Goal: Task Accomplishment & Management: Use online tool/utility

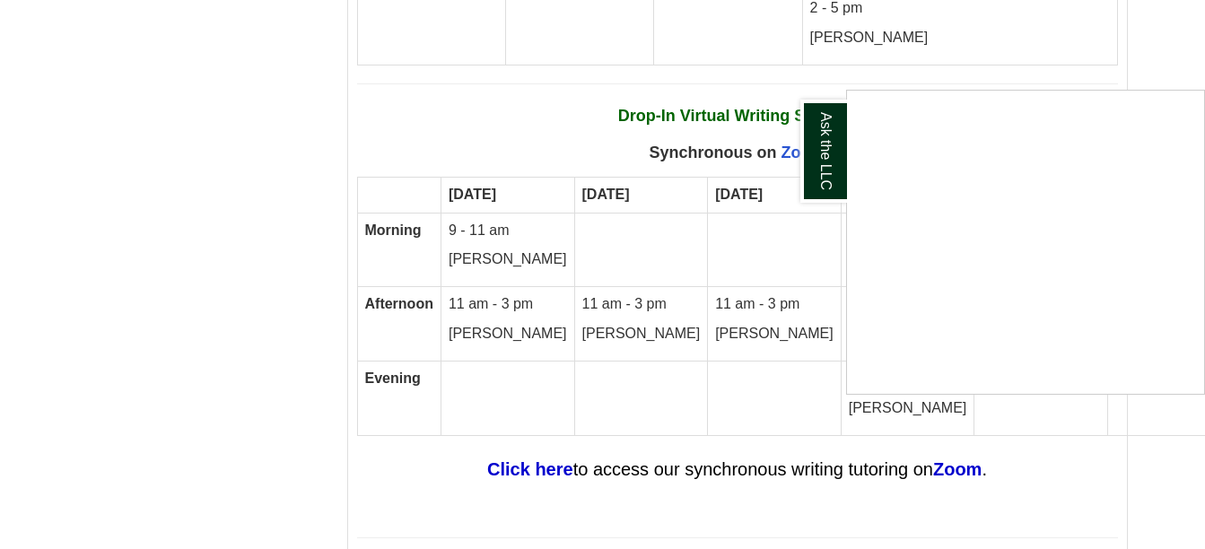
scroll to position [10529, 0]
click at [510, 378] on div "Ask the LLC" at bounding box center [602, 274] width 1205 height 549
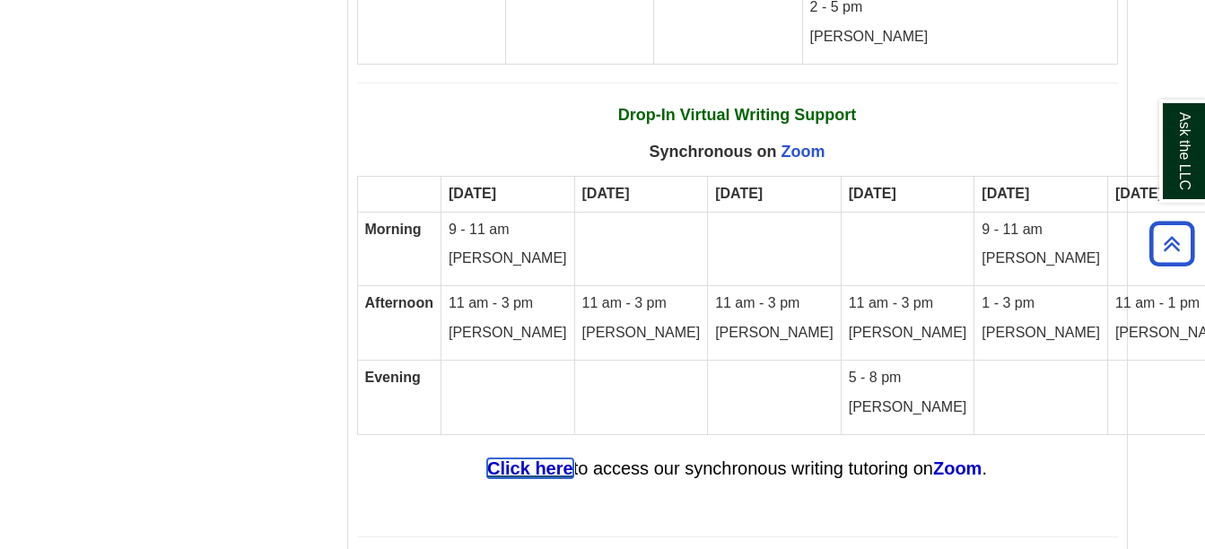
click at [537, 458] on strong "Click here" at bounding box center [530, 468] width 86 height 20
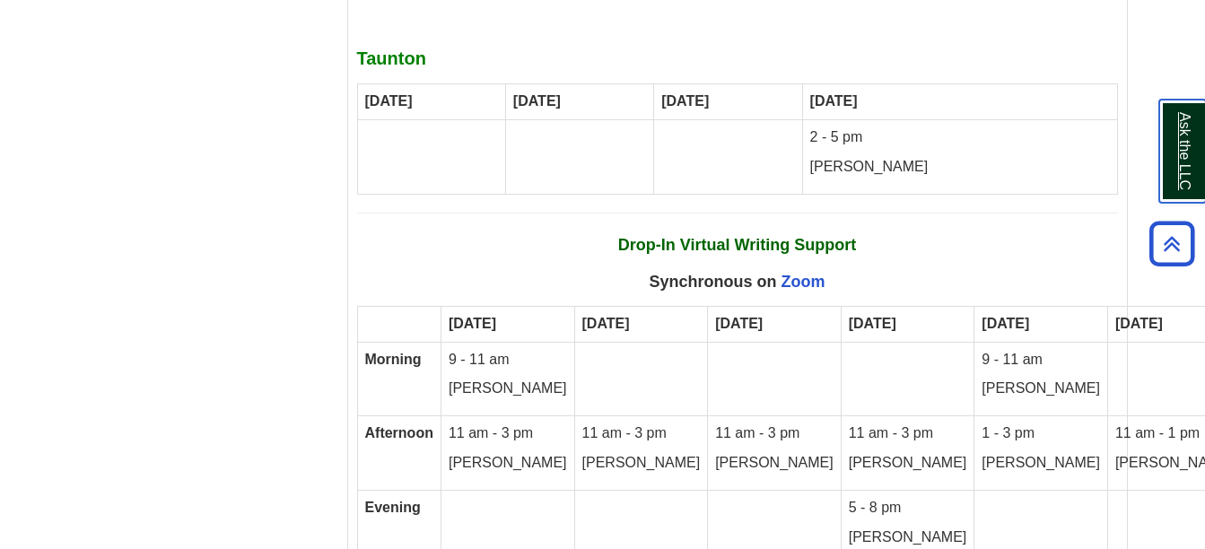
scroll to position [10397, 0]
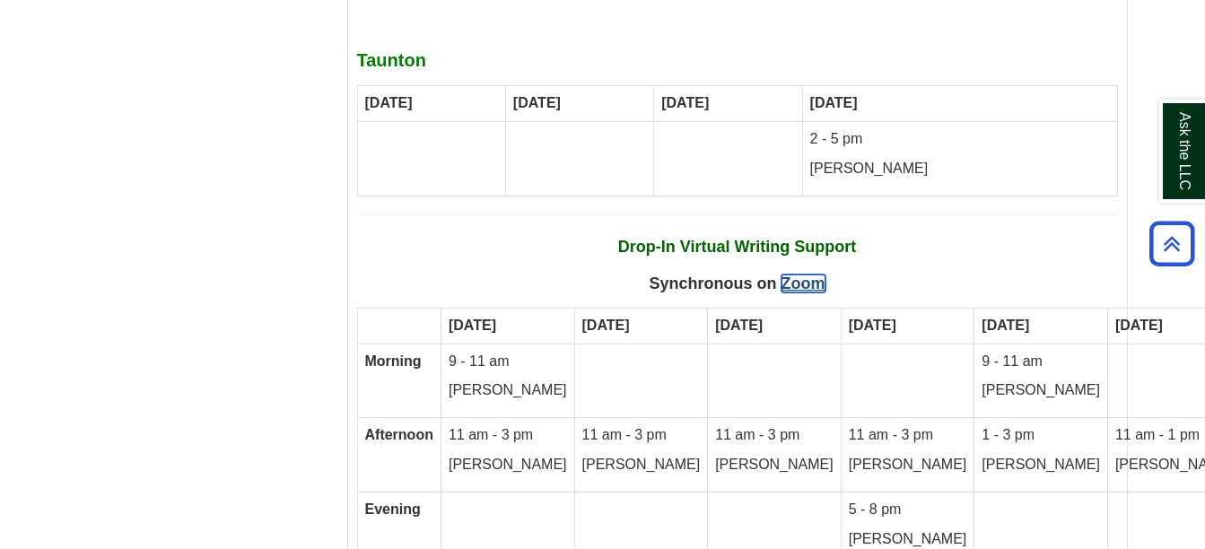
click at [794, 275] on link "Zoom" at bounding box center [803, 284] width 44 height 18
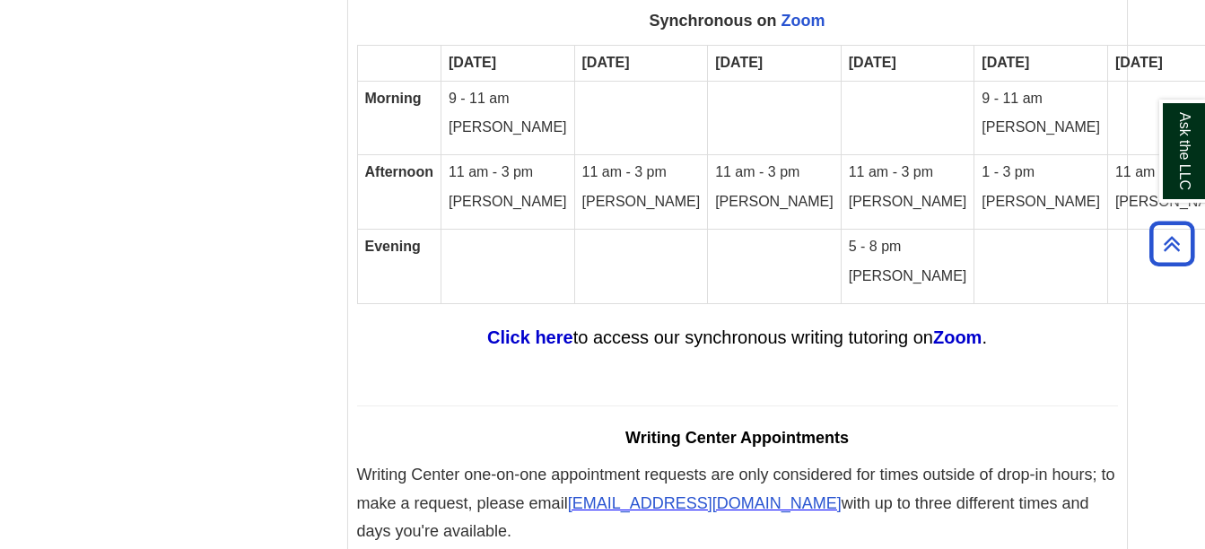
scroll to position [10661, 0]
